Goal: Information Seeking & Learning: Learn about a topic

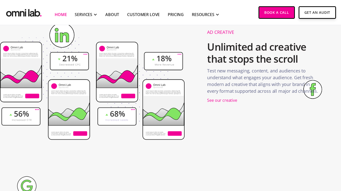
scroll to position [721, 0]
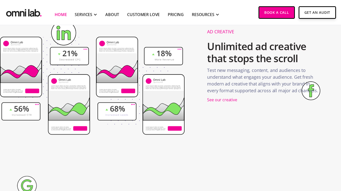
click at [170, 18] on li "Pricing" at bounding box center [176, 12] width 24 height 25
click at [175, 17] on link "Pricing" at bounding box center [176, 15] width 16 height 6
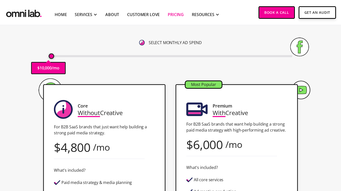
scroll to position [71, 0]
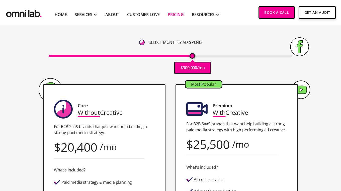
drag, startPoint x: 52, startPoint y: 57, endPoint x: 191, endPoint y: 81, distance: 141.2
type input "300000"
click at [191, 57] on input "range" at bounding box center [171, 56] width 244 height 2
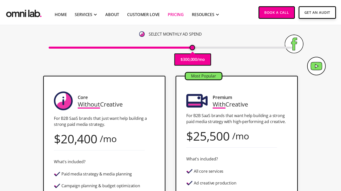
scroll to position [62, 0]
